Goal: Task Accomplishment & Management: Use online tool/utility

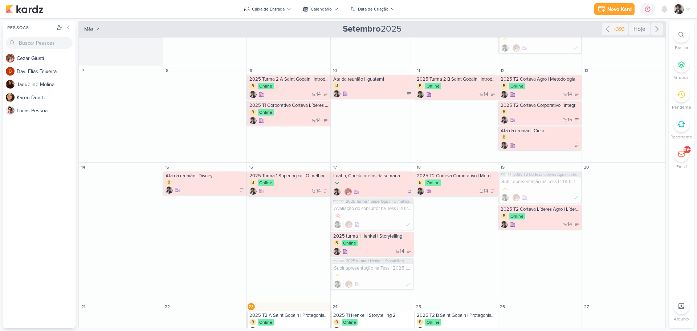
scroll to position [116, 0]
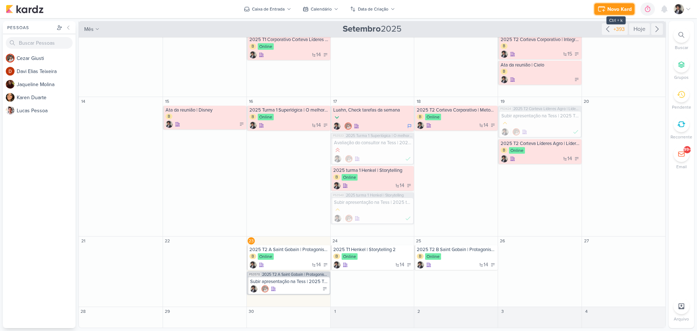
click at [615, 8] on div "Novo Kard" at bounding box center [619, 9] width 24 height 8
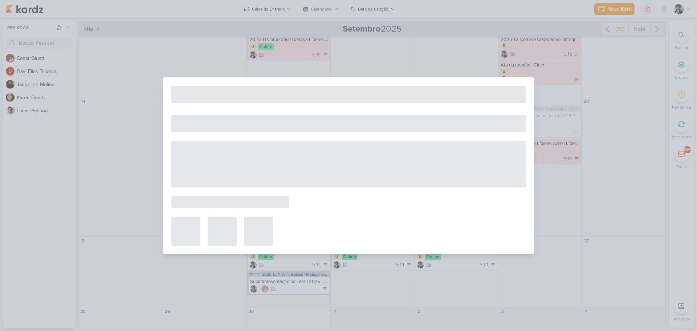
select select "59"
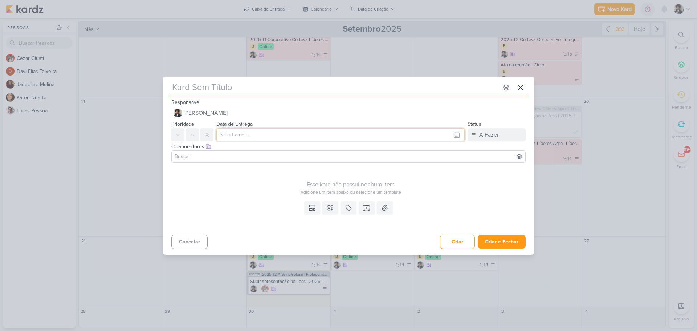
click at [266, 134] on input "text" at bounding box center [340, 134] width 248 height 13
click at [410, 204] on div "23" at bounding box center [409, 203] width 11 height 11
type input "23 de setembro de 2025 às 23:59"
drag, startPoint x: 257, startPoint y: 182, endPoint x: 229, endPoint y: 147, distance: 44.9
click at [256, 182] on div "Esse kard não possui nenhum item" at bounding box center [350, 184] width 358 height 9
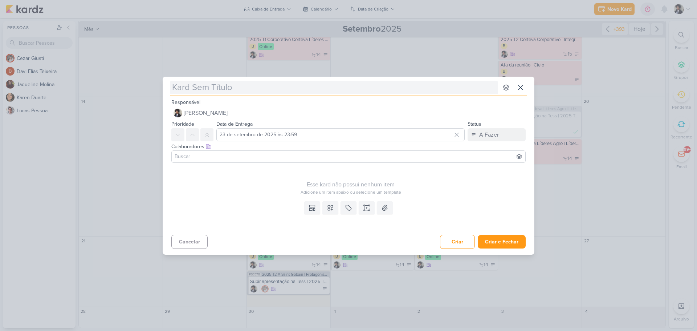
click at [239, 89] on input "text" at bounding box center [334, 87] width 328 height 13
type input "Ata | Racional"
click at [365, 210] on icon at bounding box center [366, 207] width 7 height 7
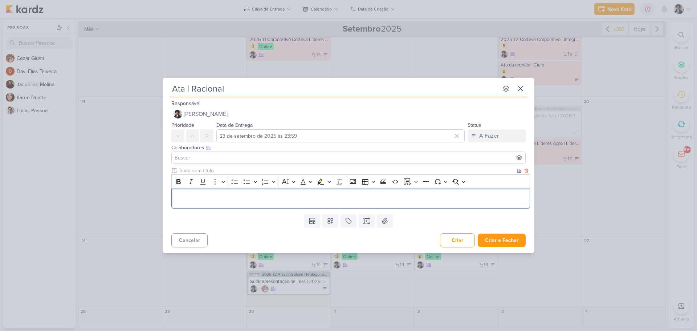
click at [217, 200] on p "Editor editing area: main" at bounding box center [350, 198] width 351 height 9
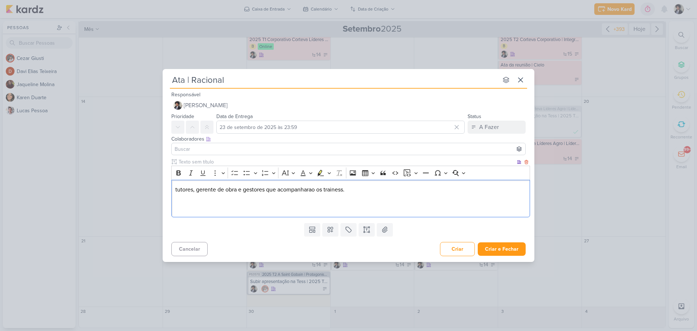
click at [175, 190] on p "tutores, gerente de obra e gestores que acompanharao os trainess." at bounding box center [350, 189] width 351 height 9
click at [422, 193] on p "Publico do encontro: tutores, gerente de obra e gestores que acompanharao os tr…" at bounding box center [350, 189] width 351 height 9
click at [414, 190] on p "Publico do encontro: tutores, gerente de obra e gestores que acompanharao os tr…" at bounding box center [350, 189] width 351 height 9
click at [237, 209] on p "Editor editing area: main" at bounding box center [350, 206] width 351 height 9
click at [192, 204] on p "Editor editing area: main" at bounding box center [350, 206] width 351 height 9
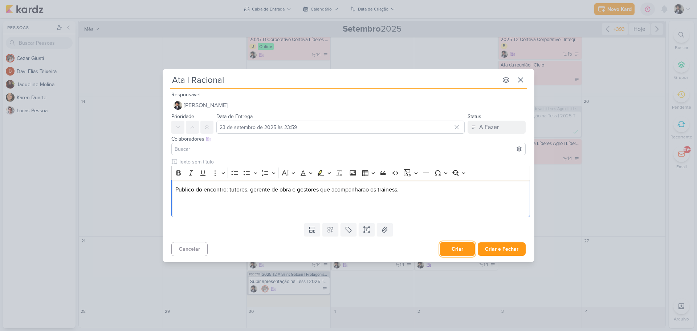
click at [459, 248] on button "Criar" at bounding box center [457, 249] width 35 height 14
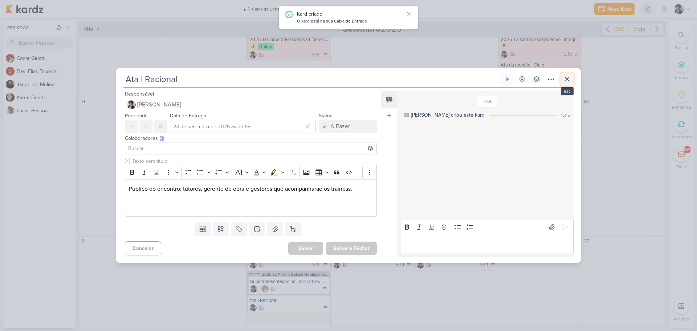
click at [565, 81] on icon at bounding box center [566, 79] width 9 height 9
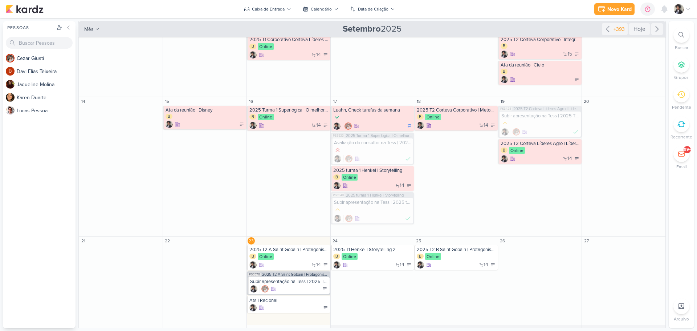
click at [201, 7] on div "Novo Kard Ctrl + k 0h0m Sessão desligada... Hoje 0h0m Semana 0h0m Mês 0h0m" at bounding box center [348, 9] width 685 height 18
